Goal: Task Accomplishment & Management: Manage account settings

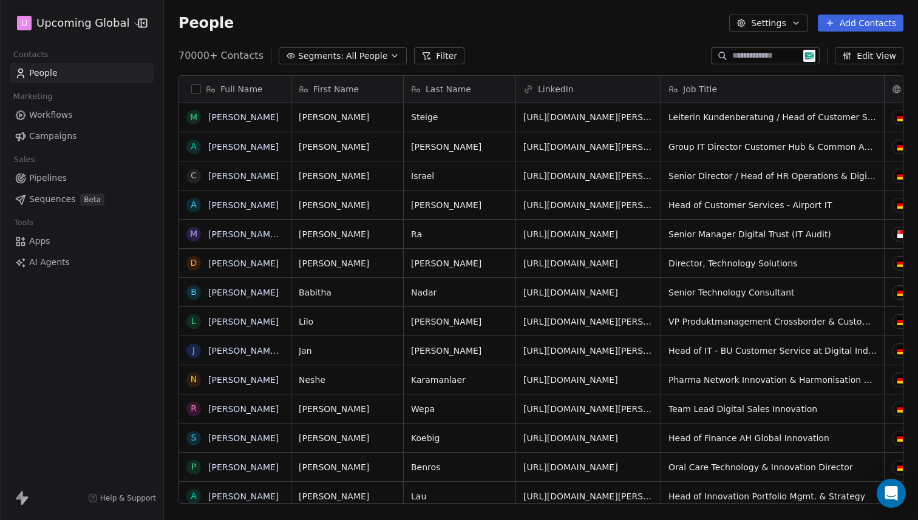
scroll to position [449, 745]
click at [887, 23] on button "Add Contacts" at bounding box center [861, 23] width 86 height 17
click at [851, 65] on span "Import from CSV" at bounding box center [858, 69] width 70 height 13
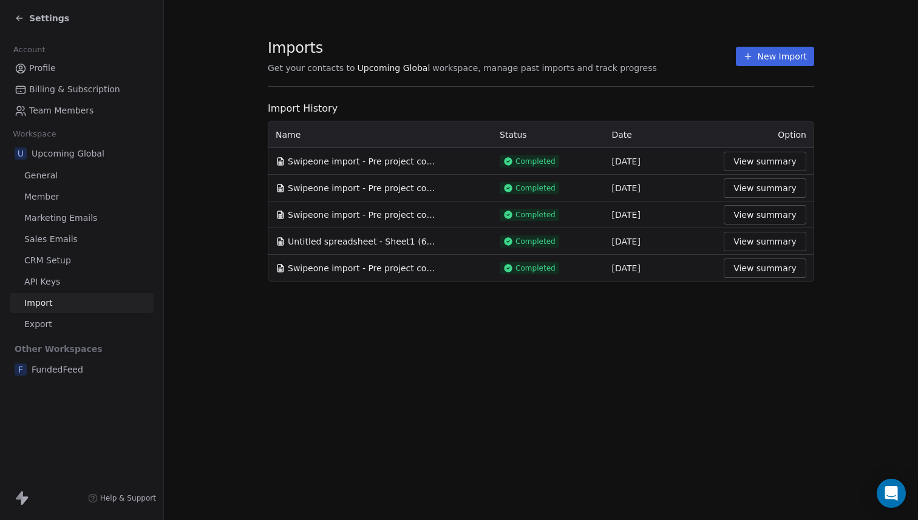
click at [788, 64] on button "New Import" at bounding box center [775, 56] width 78 height 19
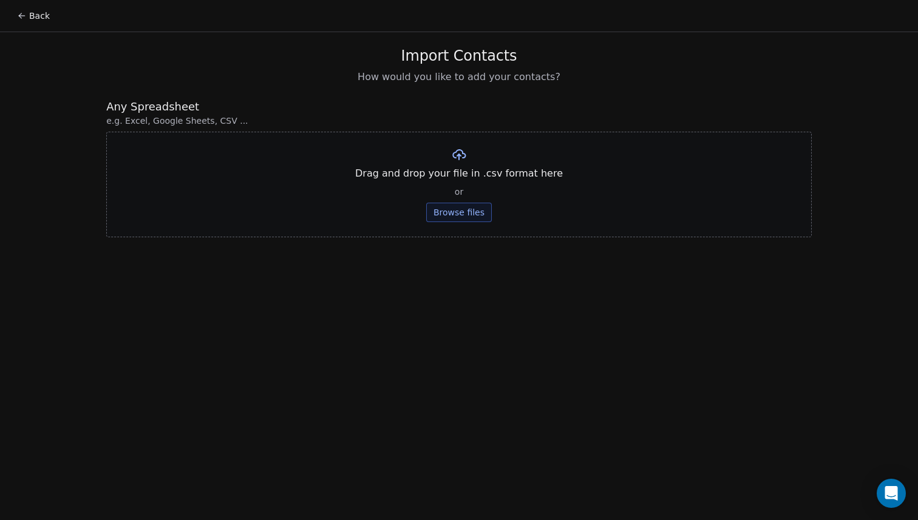
click at [484, 210] on button "Browse files" at bounding box center [459, 212] width 66 height 19
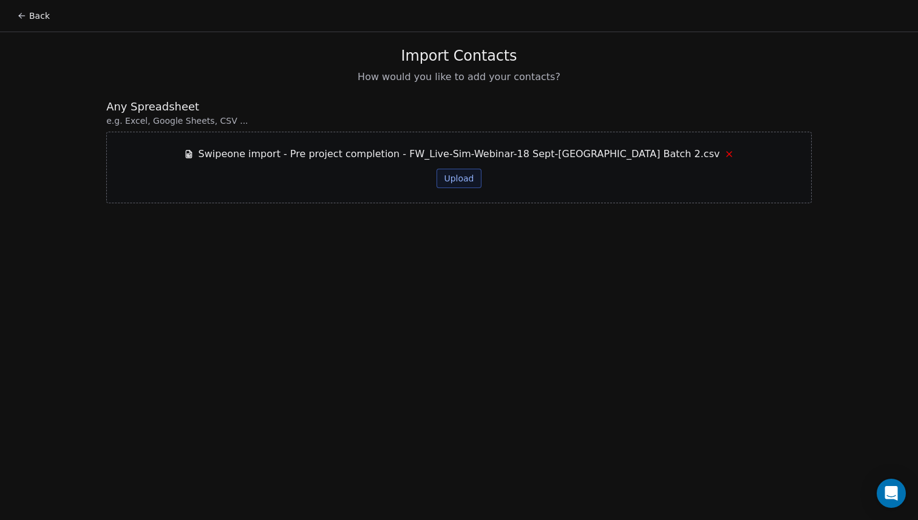
click at [451, 188] on div "Swipeone import - Pre project completion - FW_Live-Sim-Webinar-18 Sept-[GEOGRAP…" at bounding box center [459, 168] width 706 height 72
click at [460, 184] on button "Upload" at bounding box center [459, 178] width 44 height 19
drag, startPoint x: 565, startPoint y: 75, endPoint x: 377, endPoint y: 56, distance: 188.6
click at [377, 56] on div "Import Contacts How would you like to add your contacts?" at bounding box center [459, 66] width 706 height 38
click at [379, 55] on div "Import Contacts How would you like to add your contacts?" at bounding box center [459, 66] width 706 height 38
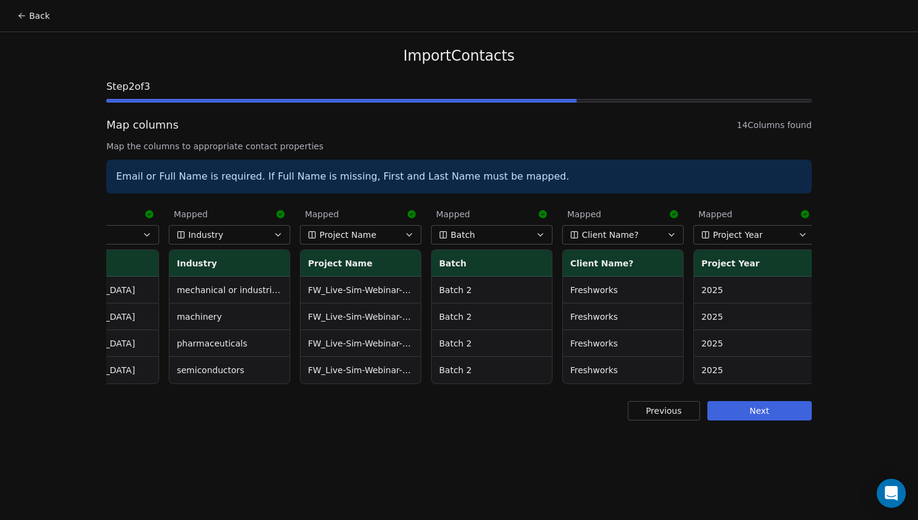
scroll to position [0, 1121]
drag, startPoint x: 747, startPoint y: 423, endPoint x: 738, endPoint y: 427, distance: 9.5
click at [747, 421] on button "Next" at bounding box center [759, 410] width 104 height 19
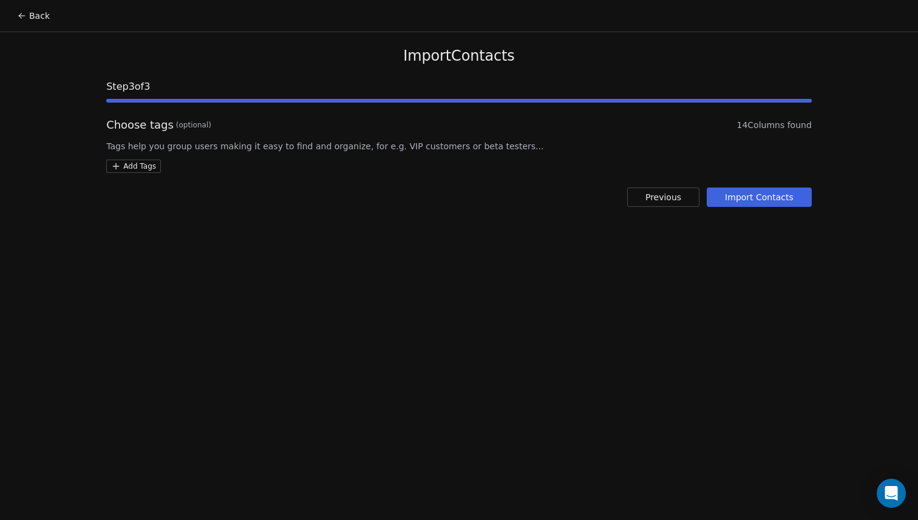
click at [755, 192] on button "Import Contacts" at bounding box center [759, 197] width 105 height 19
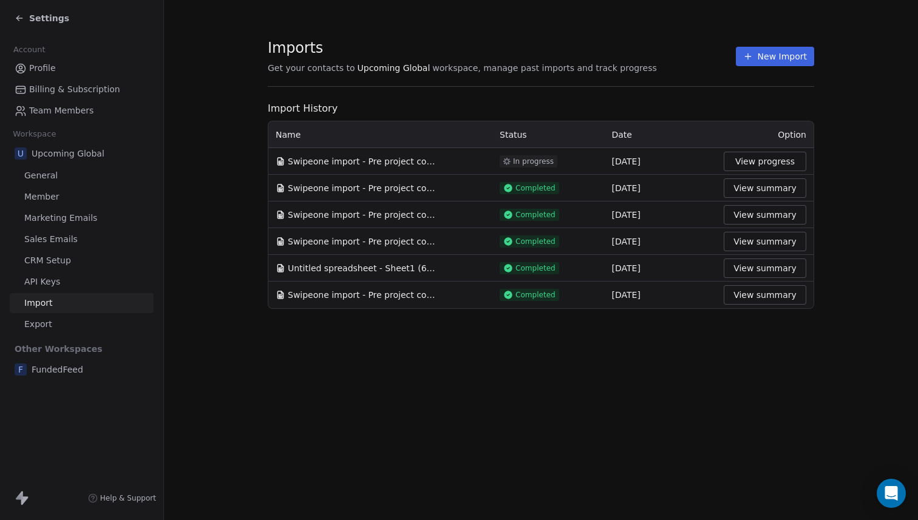
click at [784, 160] on button "View progress" at bounding box center [765, 161] width 83 height 19
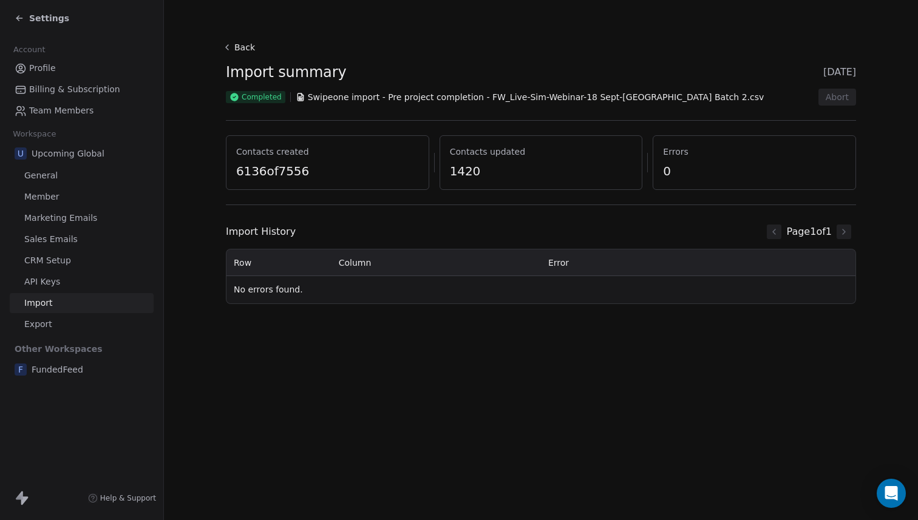
click at [231, 48] on icon at bounding box center [227, 48] width 10 height 10
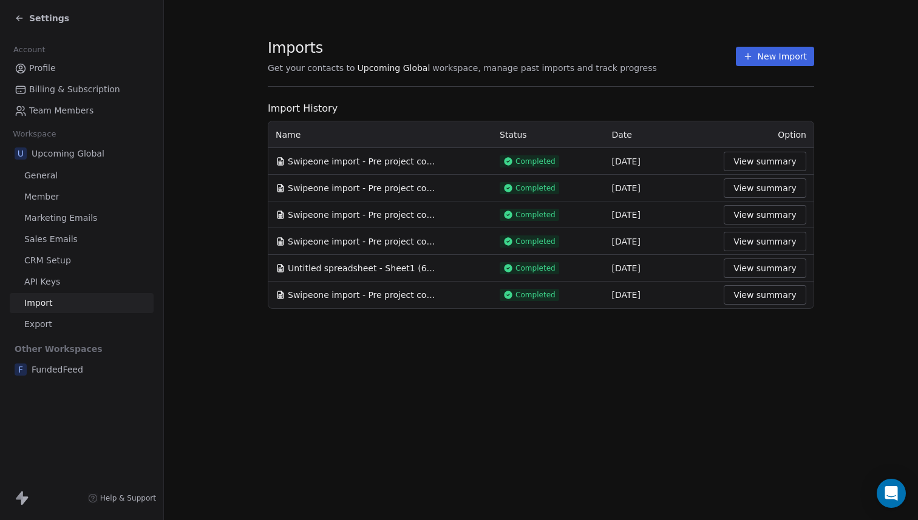
click at [47, 26] on div "Settings" at bounding box center [84, 18] width 139 height 17
click at [56, 19] on span "Settings" at bounding box center [49, 18] width 40 height 12
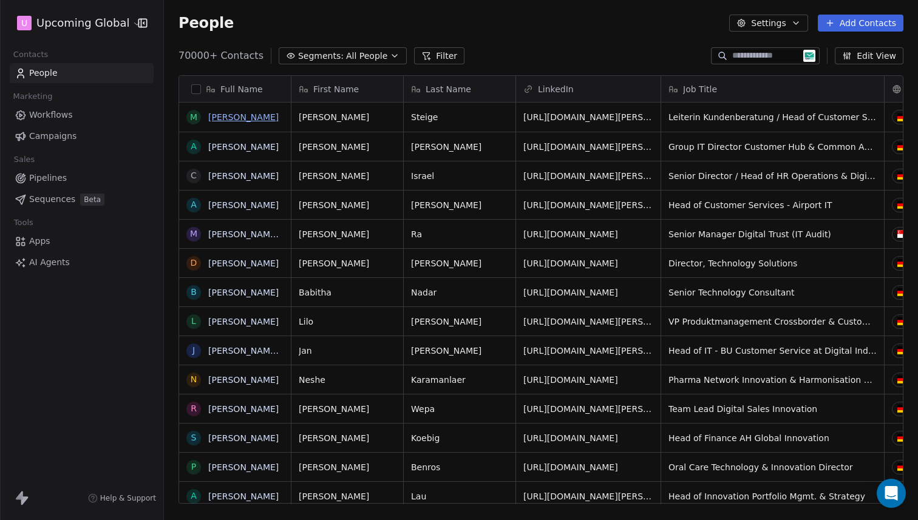
scroll to position [449, 745]
click at [364, 60] on span "All People" at bounding box center [366, 56] width 41 height 13
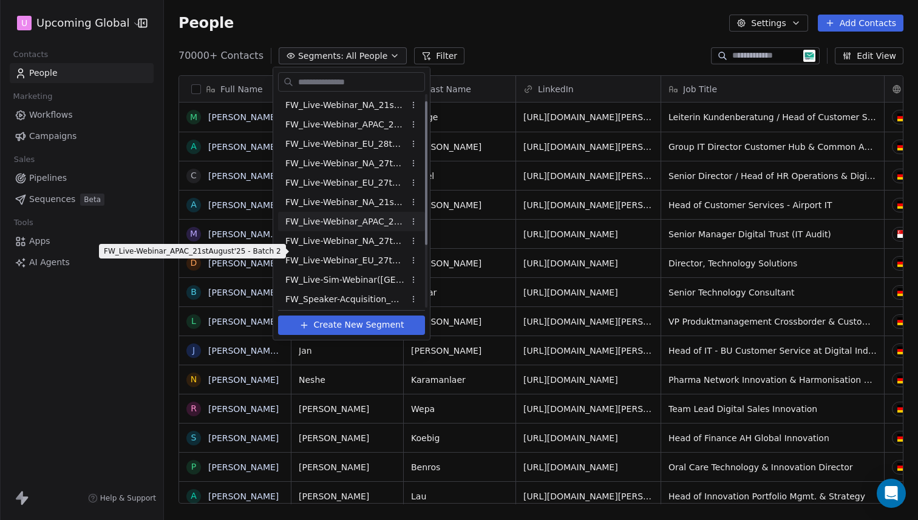
scroll to position [102, 0]
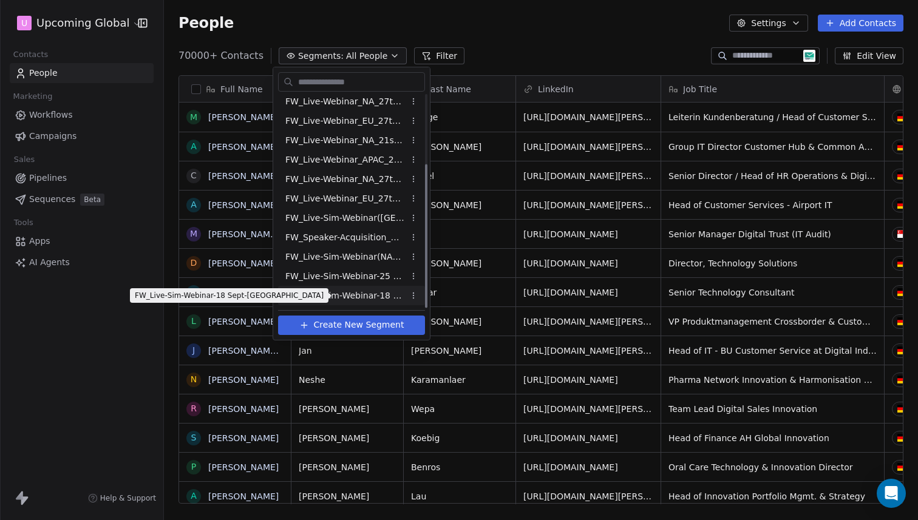
click at [350, 298] on span "FW_Live-Sim-Webinar-18 Sept-[GEOGRAPHIC_DATA]" at bounding box center [344, 296] width 119 height 13
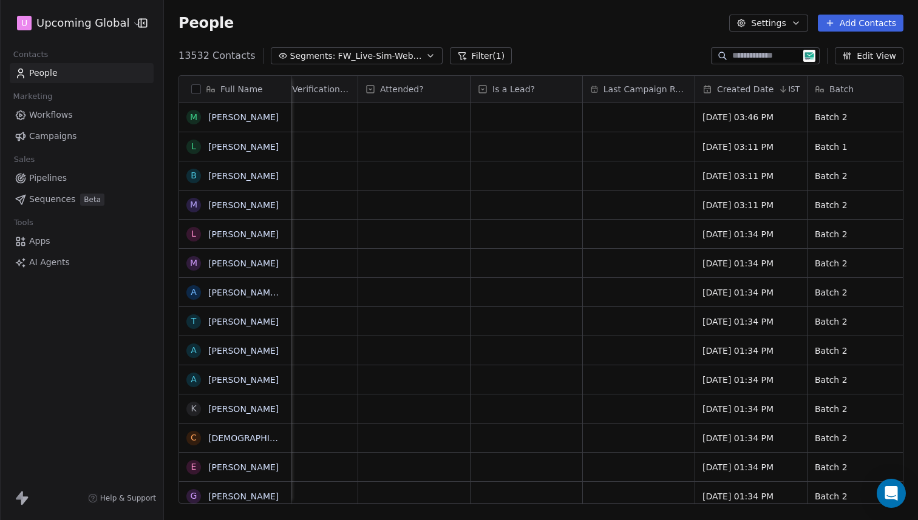
scroll to position [0, 560]
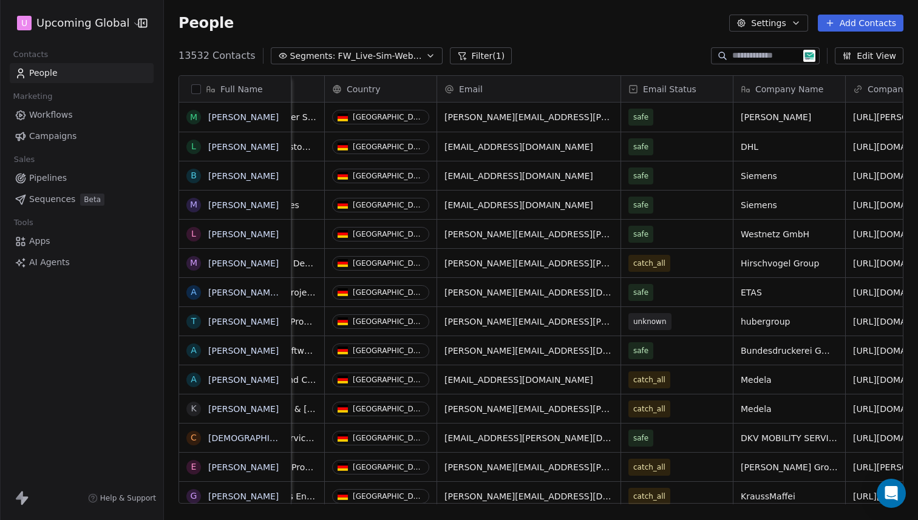
click at [467, 48] on button "Filter (1)" at bounding box center [481, 55] width 63 height 17
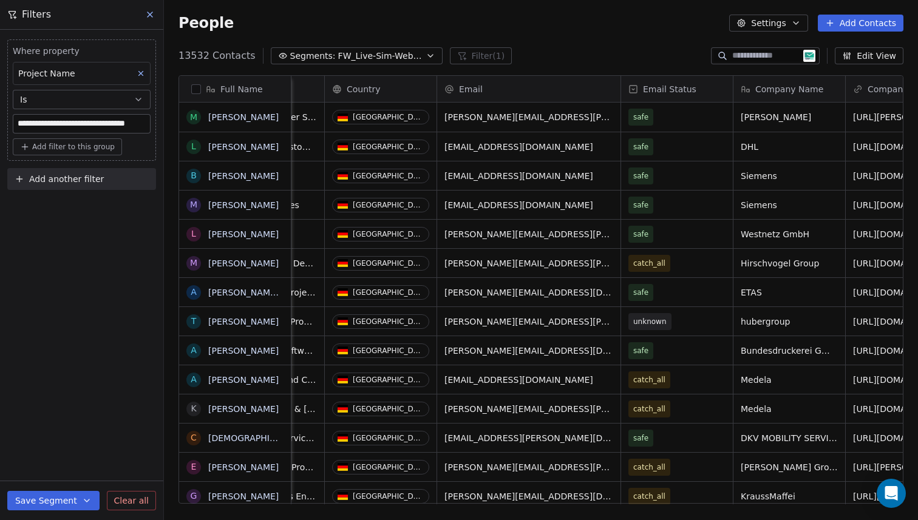
click at [58, 142] on span "Add filter to this group" at bounding box center [73, 147] width 83 height 10
click at [103, 176] on div "Contact properties" at bounding box center [82, 173] width 112 height 13
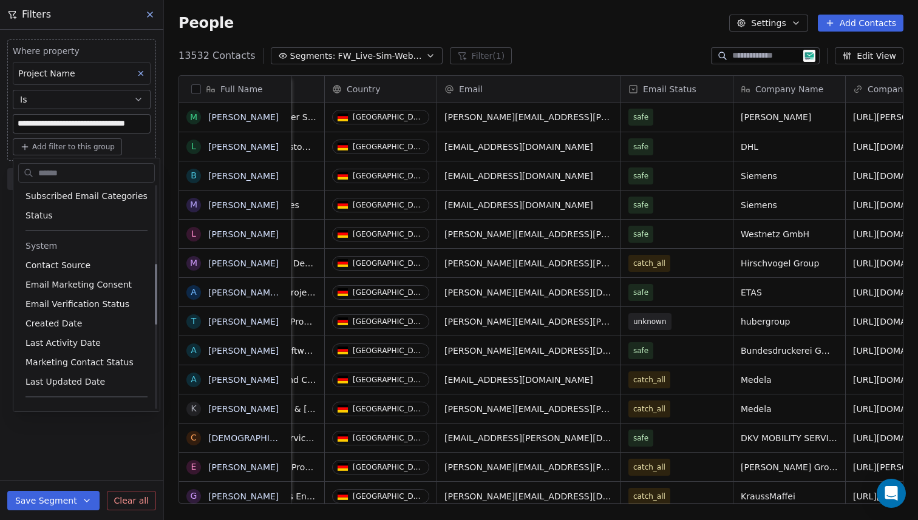
scroll to position [0, 0]
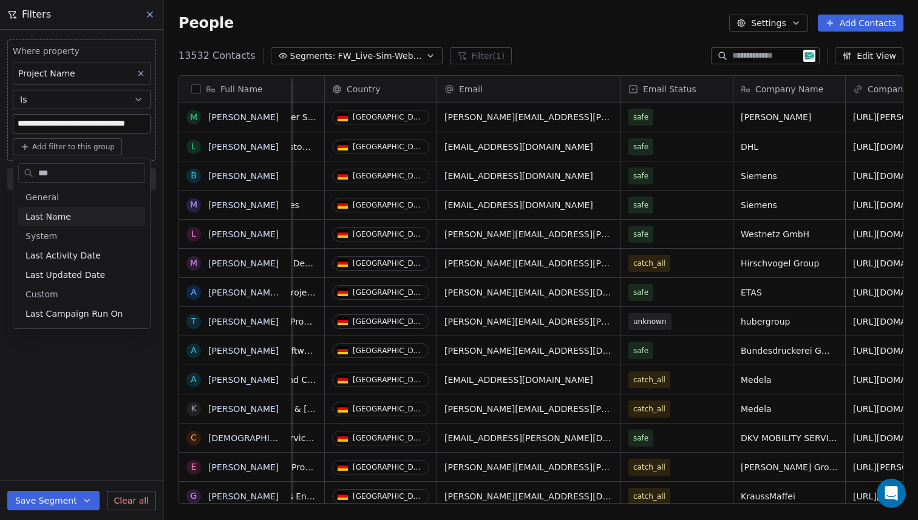
type input "****"
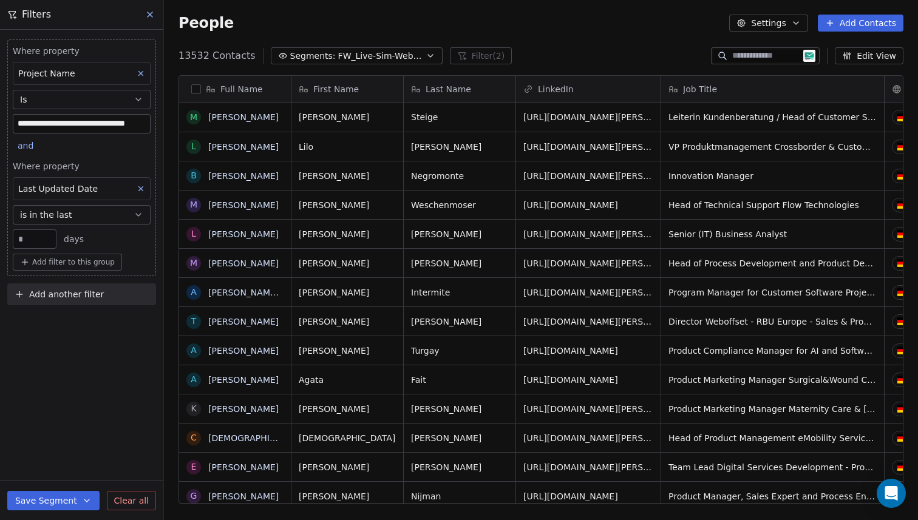
scroll to position [449, 745]
click at [37, 235] on input "**" at bounding box center [35, 239] width 38 height 9
click at [94, 218] on button "is in the last" at bounding box center [82, 214] width 138 height 19
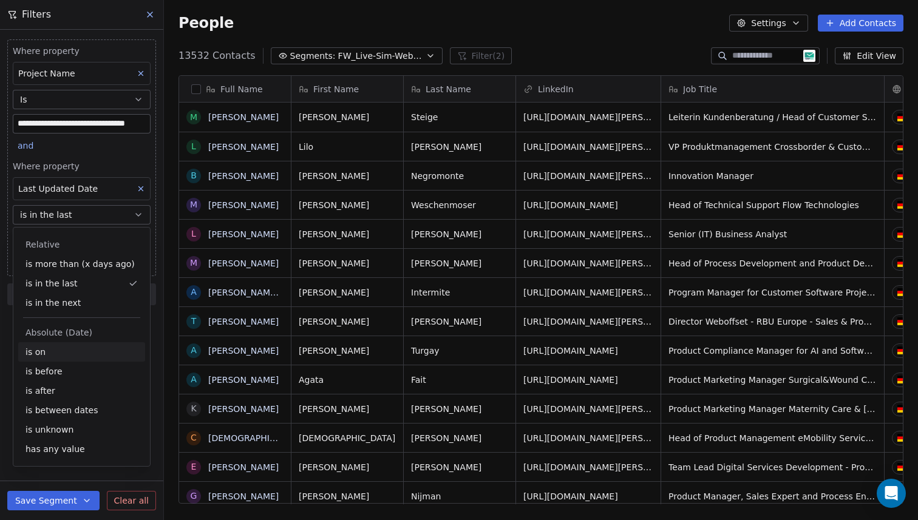
click at [71, 356] on div "is on" at bounding box center [81, 351] width 127 height 19
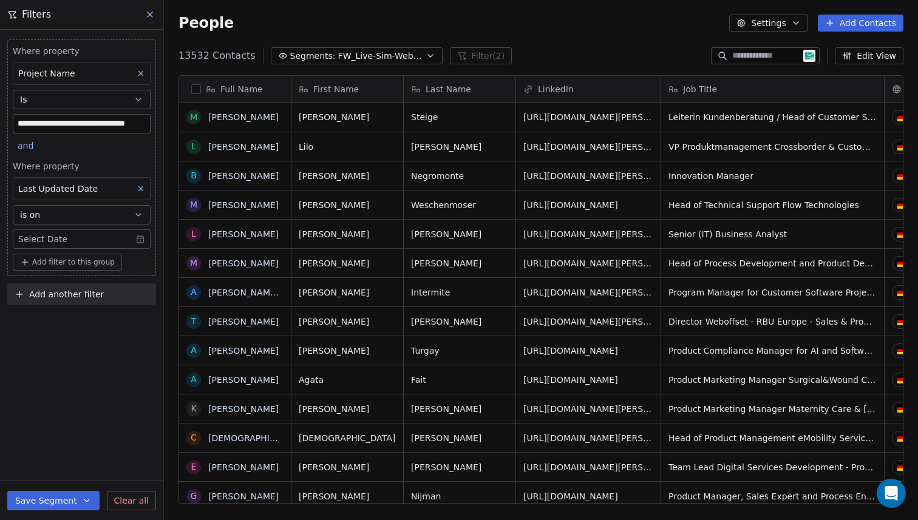
click at [83, 236] on body "**********" at bounding box center [459, 260] width 918 height 520
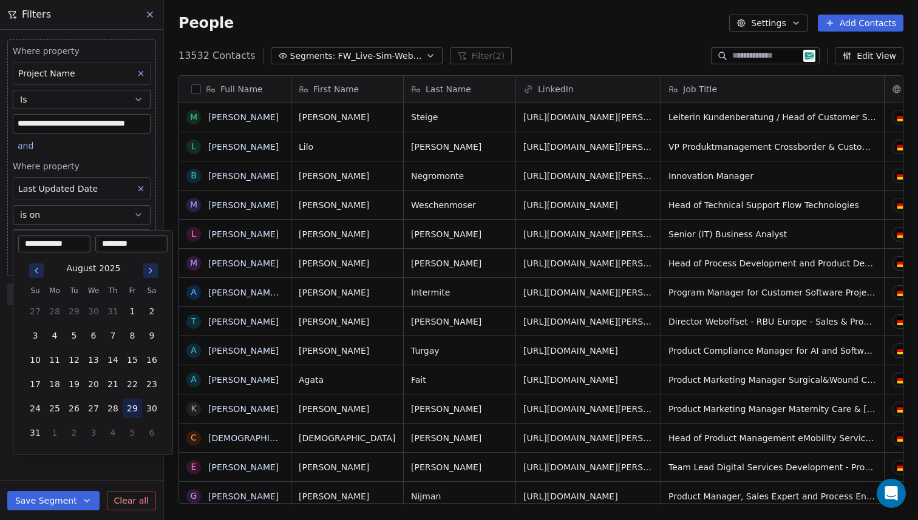
click at [132, 407] on button "29" at bounding box center [132, 408] width 19 height 19
click at [96, 463] on html "**********" at bounding box center [459, 271] width 918 height 543
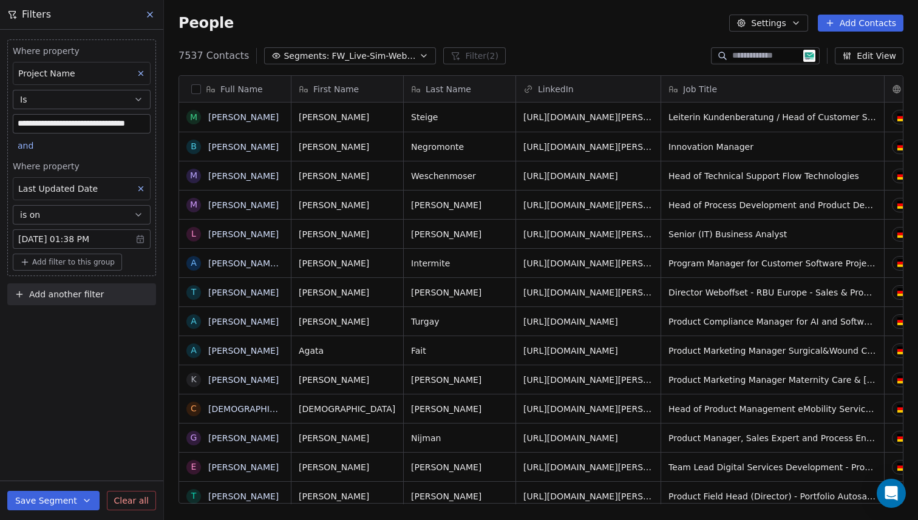
click at [146, 184] on button at bounding box center [141, 189] width 16 height 16
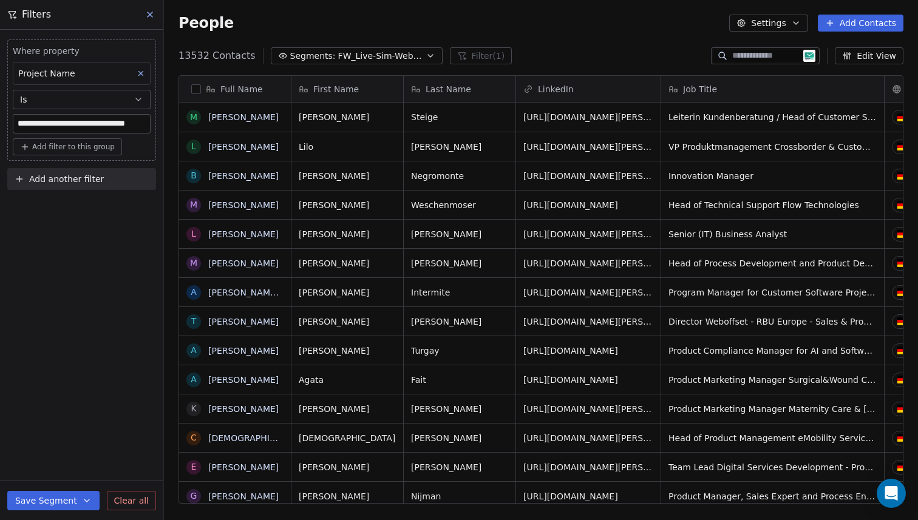
click at [138, 67] on button at bounding box center [141, 74] width 16 height 16
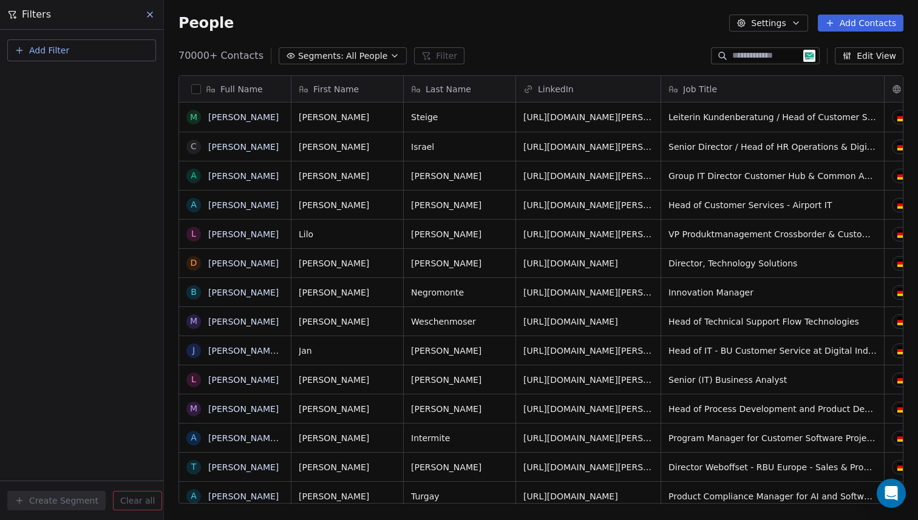
click at [144, 21] on button at bounding box center [150, 14] width 18 height 17
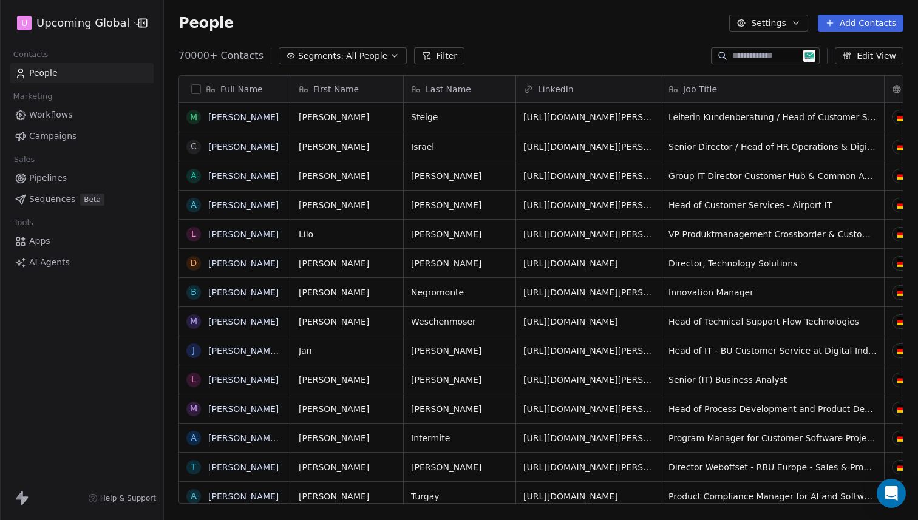
click at [339, 26] on div "People Settings Add Contacts" at bounding box center [541, 23] width 725 height 17
